Goal: Check status: Check status

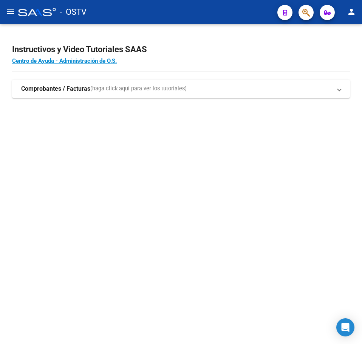
click at [252, 194] on mat-sidenav-content "Instructivos y Video Tutoriales SAAS Centro de Ayuda - Administración de O.S. C…" at bounding box center [181, 184] width 362 height 320
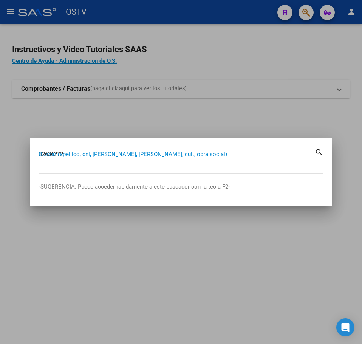
type input "32636272"
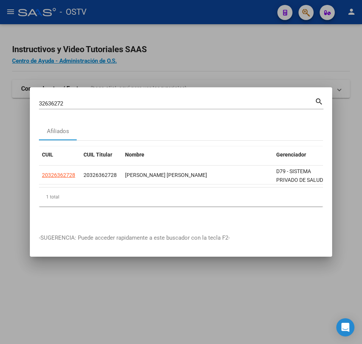
click at [76, 183] on datatable-selection "20326362728 20326362728 [PERSON_NAME] [PERSON_NAME] D79 - SISTEMA PRIVADO DE SA…" at bounding box center [181, 182] width 285 height 7
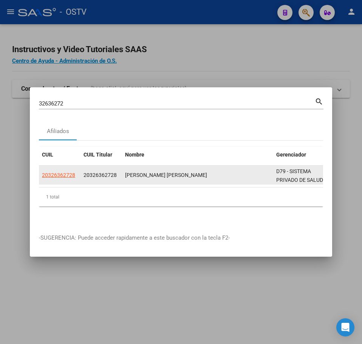
click at [73, 177] on datatable-body-cell "20326362728" at bounding box center [60, 175] width 42 height 19
click at [73, 175] on app-link-go-to "20326362728" at bounding box center [58, 175] width 33 height 9
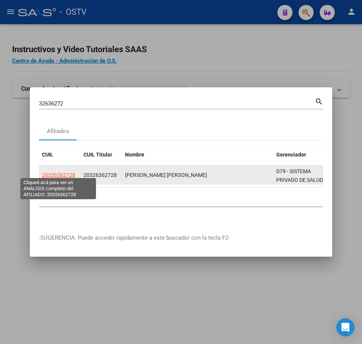
click at [73, 173] on span "20326362728" at bounding box center [58, 175] width 33 height 6
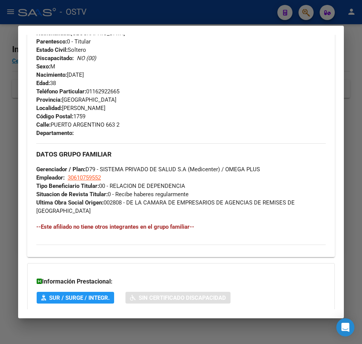
scroll to position [396, 0]
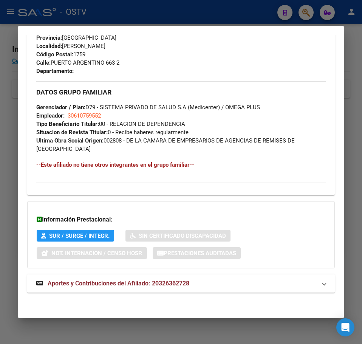
click at [174, 282] on span "Aportes y Contribuciones del Afiliado: 20326362728" at bounding box center [119, 283] width 142 height 7
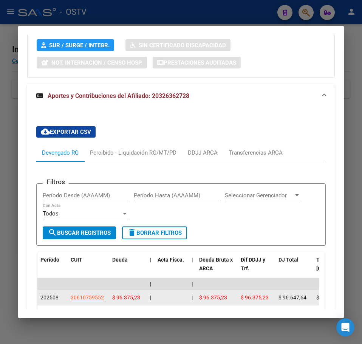
scroll to position [630, 0]
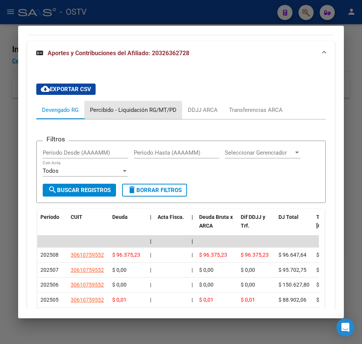
click at [110, 112] on div "Percibido - Liquidación RG/MT/PD" at bounding box center [133, 110] width 87 height 8
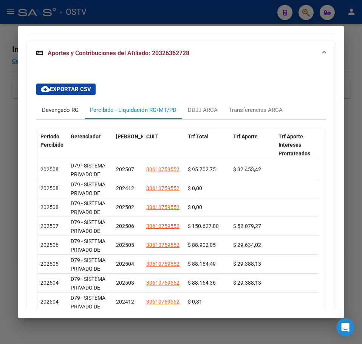
click at [67, 115] on div "Devengado RG" at bounding box center [60, 110] width 48 height 18
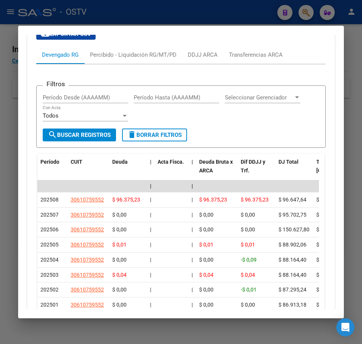
scroll to position [667, 0]
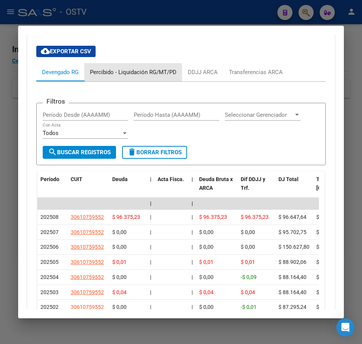
click at [128, 72] on div "Percibido - Liquidación RG/MT/PD" at bounding box center [133, 72] width 87 height 8
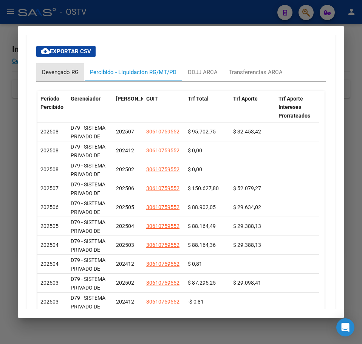
click at [68, 71] on div "Devengado RG" at bounding box center [60, 72] width 37 height 8
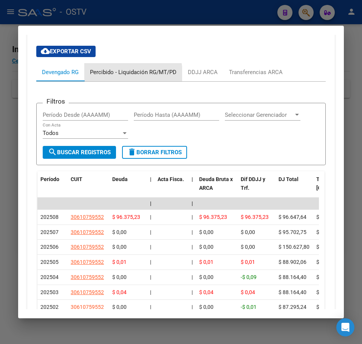
click at [115, 76] on div "Percibido - Liquidación RG/MT/PD" at bounding box center [133, 72] width 87 height 8
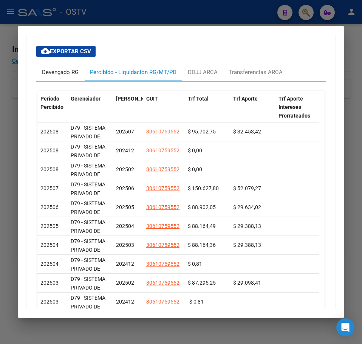
click at [70, 80] on div "Devengado RG" at bounding box center [60, 72] width 48 height 18
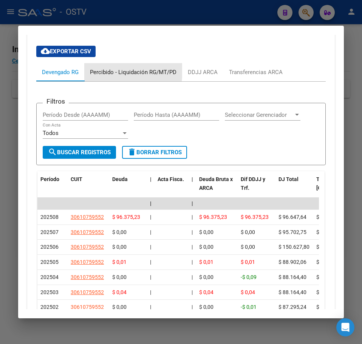
click at [111, 71] on div "Percibido - Liquidación RG/MT/PD" at bounding box center [133, 72] width 87 height 8
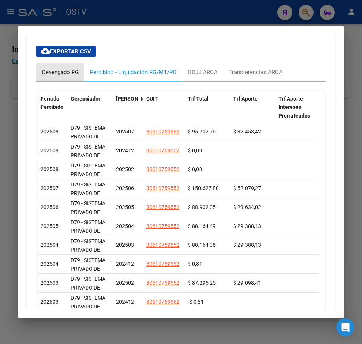
click at [77, 77] on div "Devengado RG" at bounding box center [60, 72] width 48 height 18
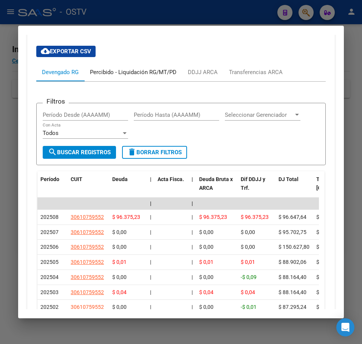
click at [126, 75] on div "Percibido - Liquidación RG/MT/PD" at bounding box center [133, 72] width 87 height 8
